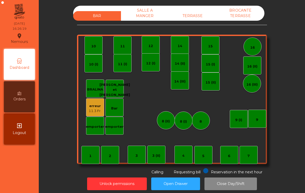
click at [186, 17] on div "TERRASSE" at bounding box center [193, 16] width 48 height 10
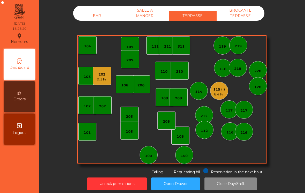
click at [222, 92] on div "115 (I)" at bounding box center [220, 89] width 12 height 5
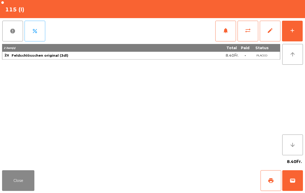
click at [297, 34] on button "add" at bounding box center [292, 31] width 21 height 21
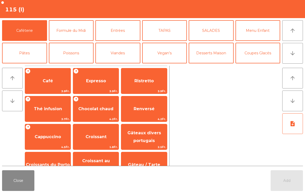
click at [303, 48] on button "arrow_downward" at bounding box center [293, 53] width 21 height 21
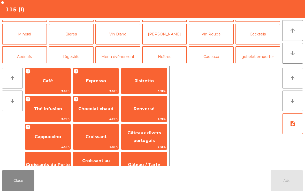
scroll to position [45, 0]
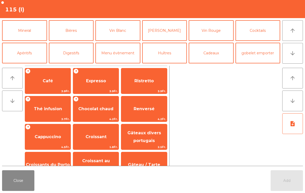
click at [71, 33] on button "Bières" at bounding box center [71, 30] width 45 height 21
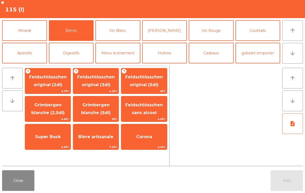
click at [106, 83] on span "Feldschlösschen original (3dl)" at bounding box center [96, 81] width 38 height 13
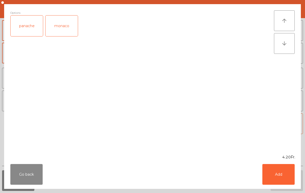
click at [289, 172] on button "Add" at bounding box center [279, 174] width 32 height 21
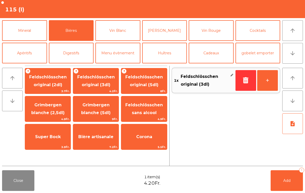
click at [125, 33] on button "Vin Blanc" at bounding box center [118, 30] width 45 height 21
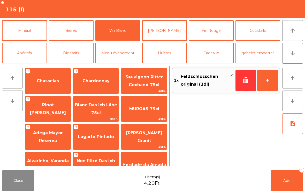
click at [49, 74] on span "Chasselas" at bounding box center [48, 81] width 46 height 14
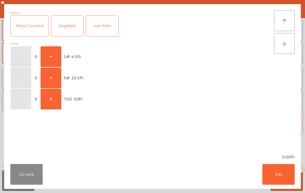
click at [58, 56] on button "+" at bounding box center [51, 56] width 21 height 21
click at [58, 55] on button "+" at bounding box center [51, 56] width 21 height 21
click at [290, 175] on button "Add" at bounding box center [279, 174] width 32 height 21
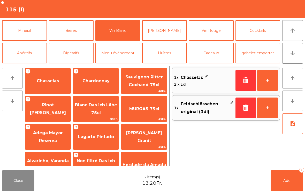
click at [292, 180] on button "Add 2" at bounding box center [287, 180] width 32 height 21
